Goal: Task Accomplishment & Management: Manage account settings

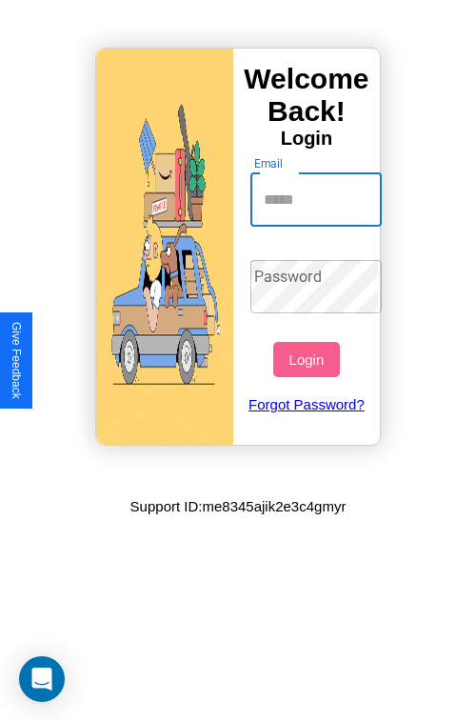
click at [318, 199] on input "Email" at bounding box center [316, 199] width 132 height 53
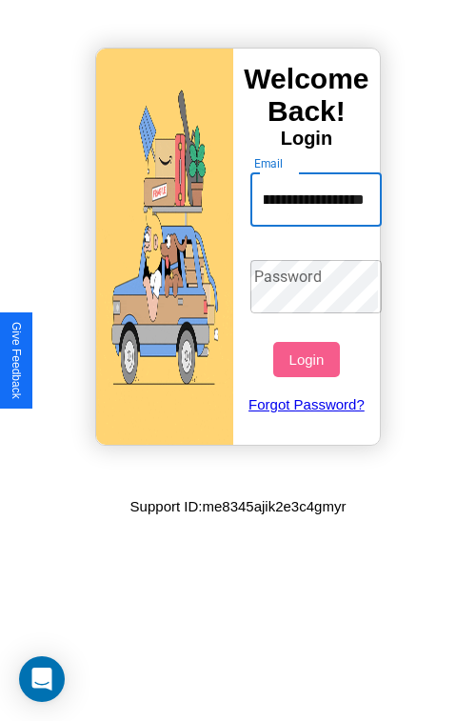
scroll to position [0, 109]
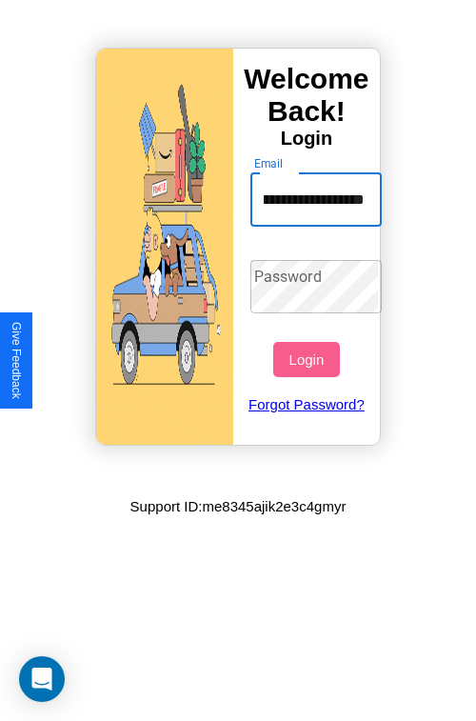
type input "**********"
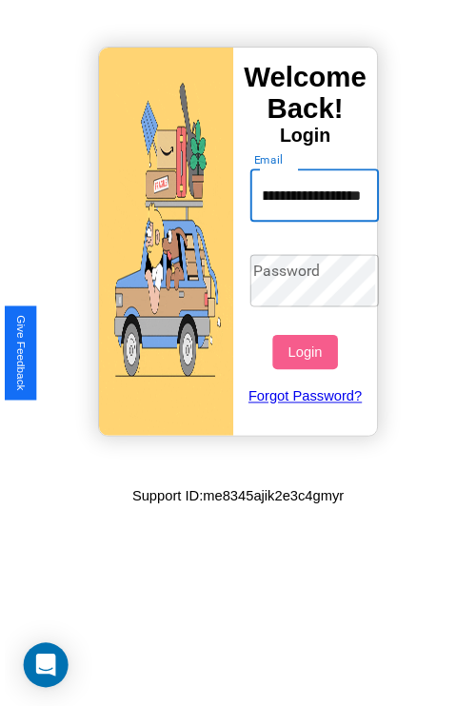
scroll to position [0, 0]
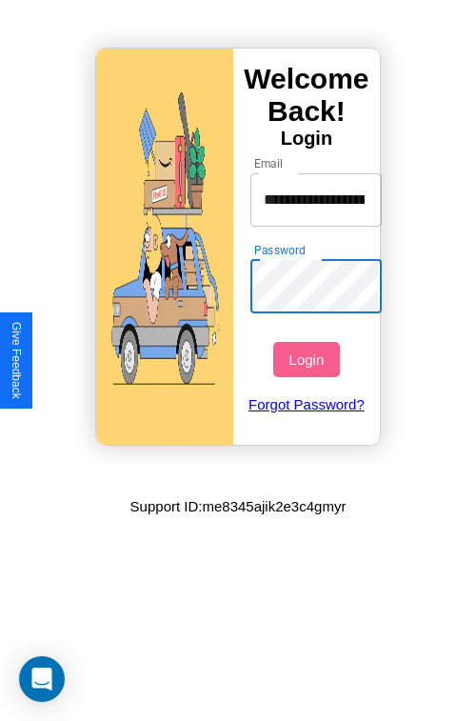
click at [308, 359] on button "Login" at bounding box center [306, 359] width 66 height 35
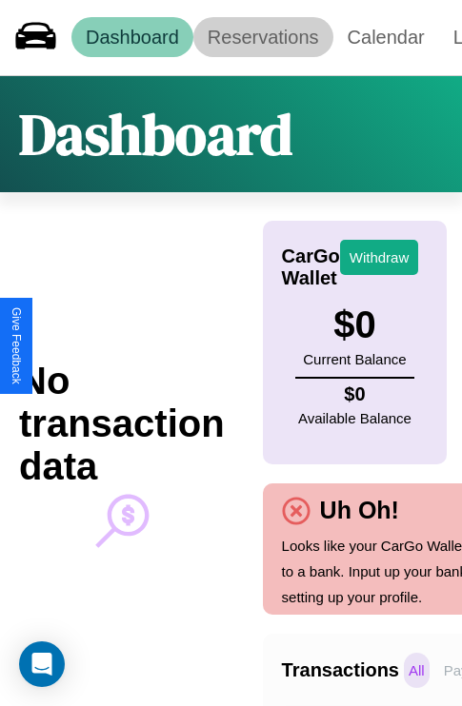
click at [263, 37] on link "Reservations" at bounding box center [263, 37] width 140 height 40
